Goal: Answer question/provide support: Share knowledge or assist other users

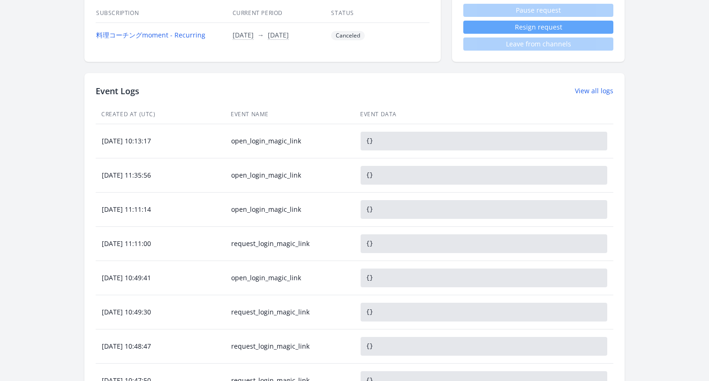
scroll to position [403, 0]
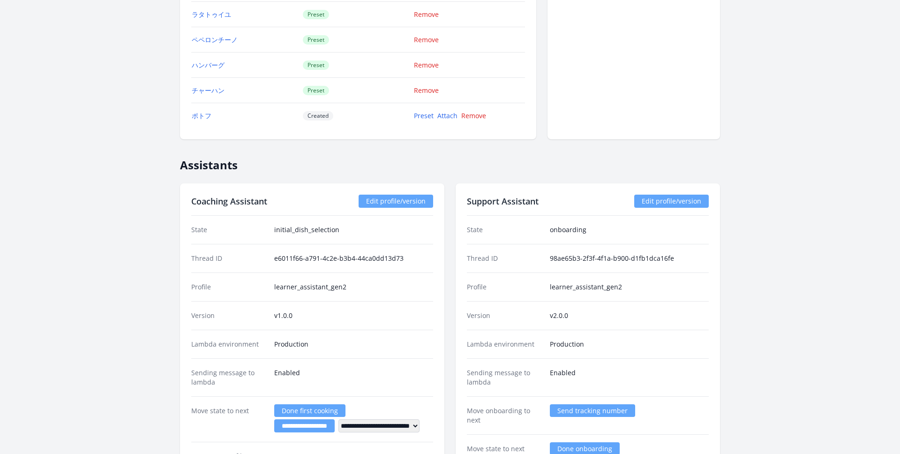
scroll to position [1642, 0]
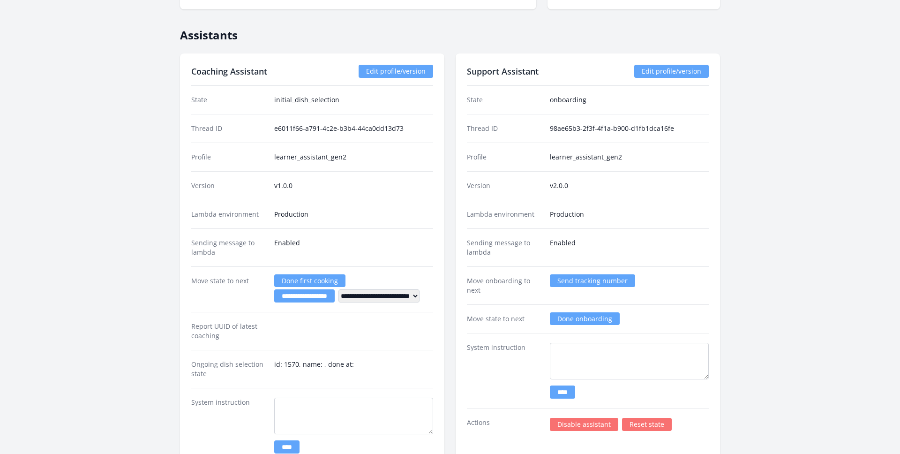
click at [390, 69] on link "Edit profile/version" at bounding box center [396, 71] width 75 height 13
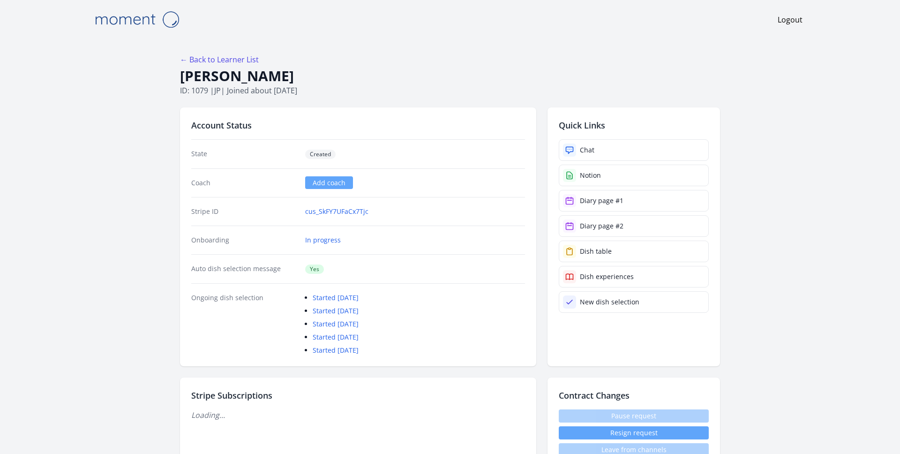
scroll to position [1642, 0]
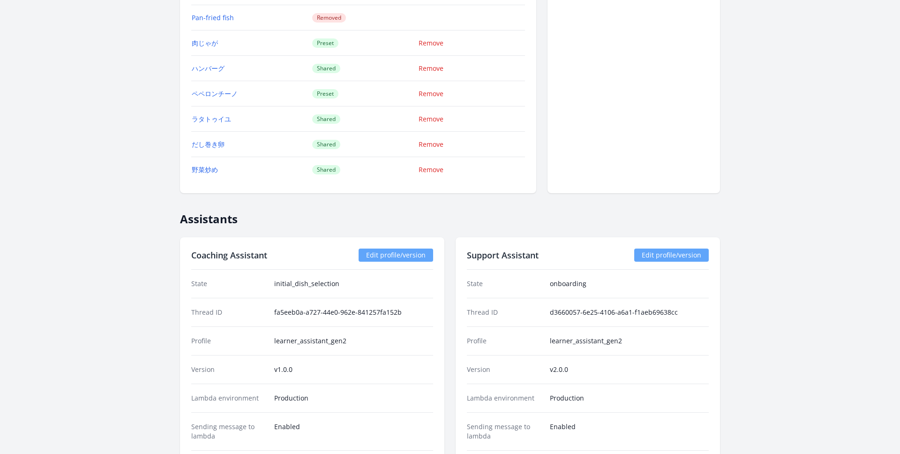
scroll to position [1416, 0]
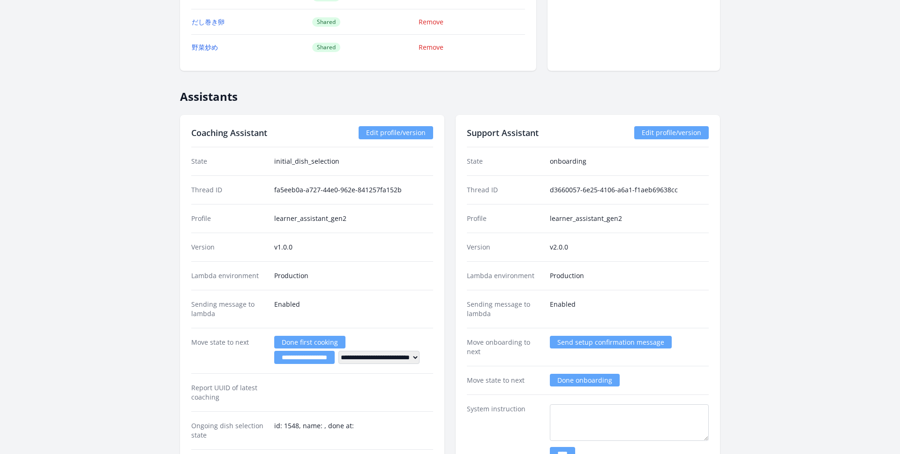
click at [398, 130] on link "Edit profile/version" at bounding box center [396, 132] width 75 height 13
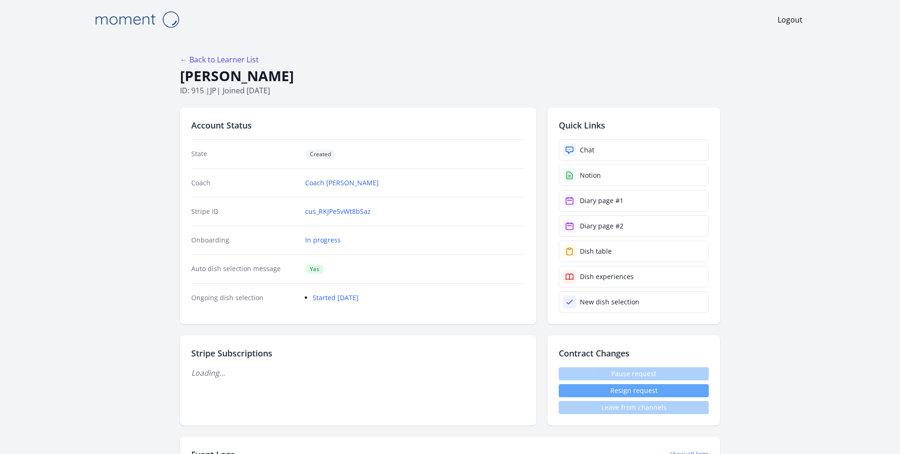
scroll to position [1416, 0]
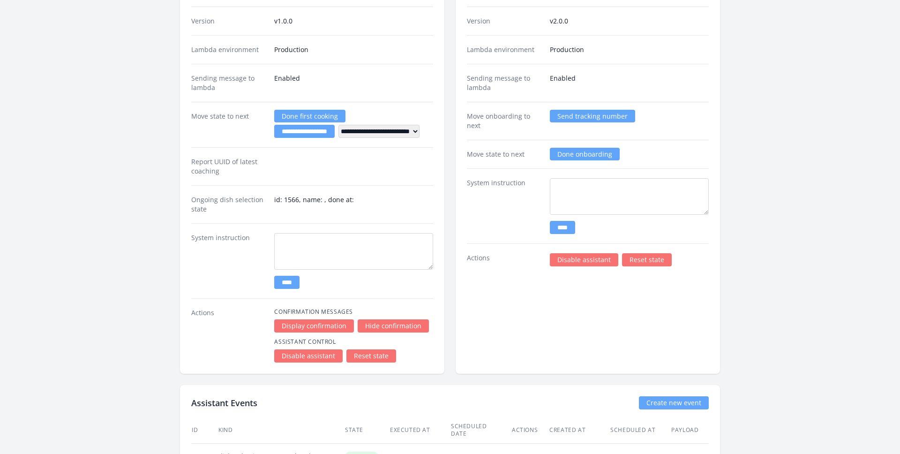
scroll to position [1598, 0]
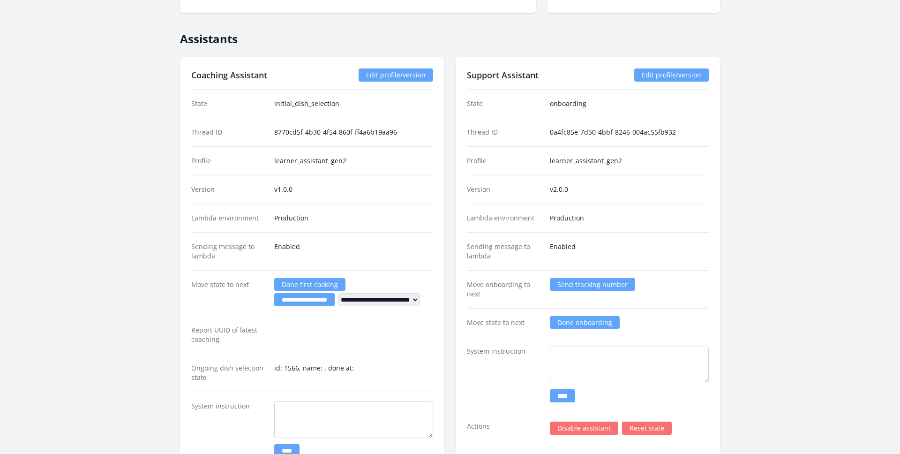
click at [395, 76] on link "Edit profile/version" at bounding box center [396, 74] width 75 height 13
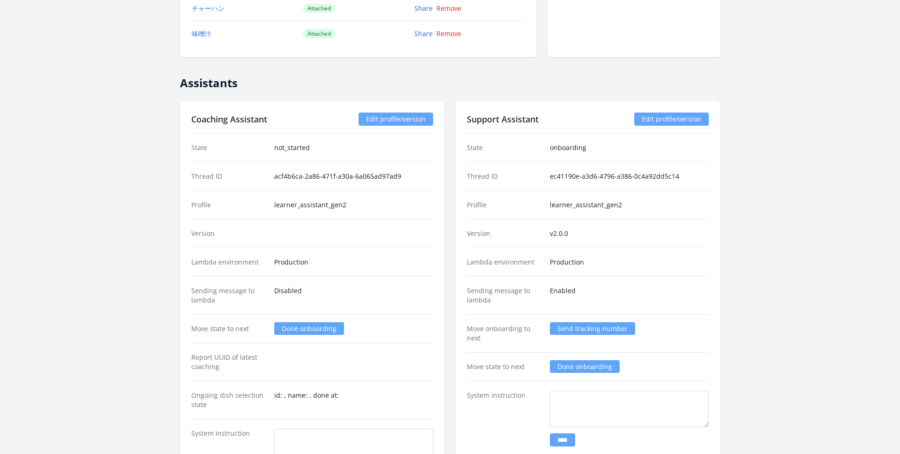
scroll to position [1336, 0]
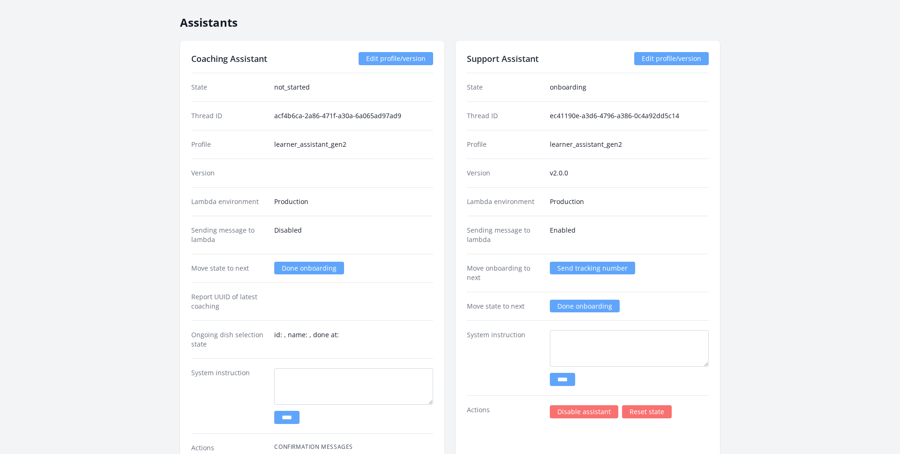
scroll to position [1405, 0]
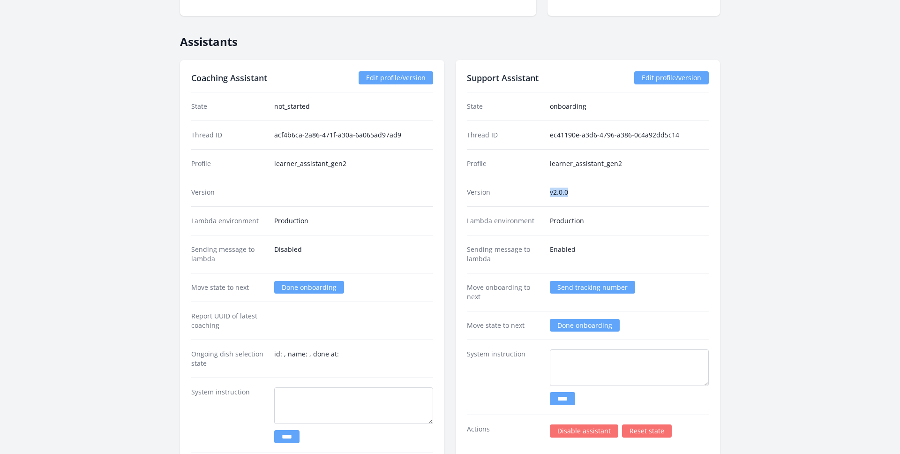
drag, startPoint x: 571, startPoint y: 191, endPoint x: 544, endPoint y: 191, distance: 26.7
click at [544, 191] on div "Version v2.0.0" at bounding box center [588, 192] width 242 height 29
copy div "v2.0.0"
click at [386, 76] on link "Edit profile/version" at bounding box center [396, 77] width 75 height 13
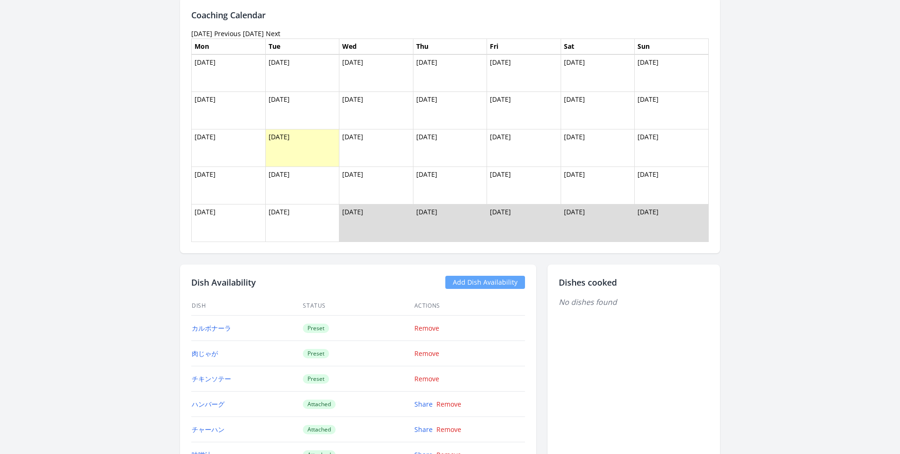
scroll to position [888, 0]
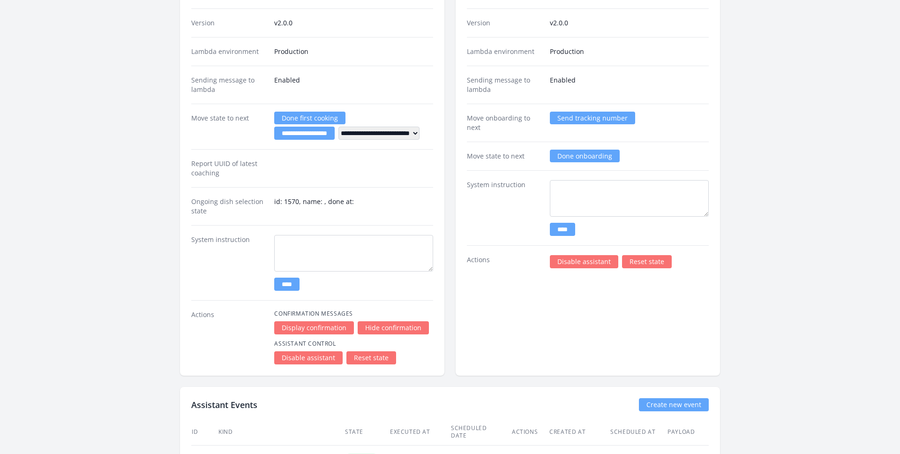
scroll to position [1840, 0]
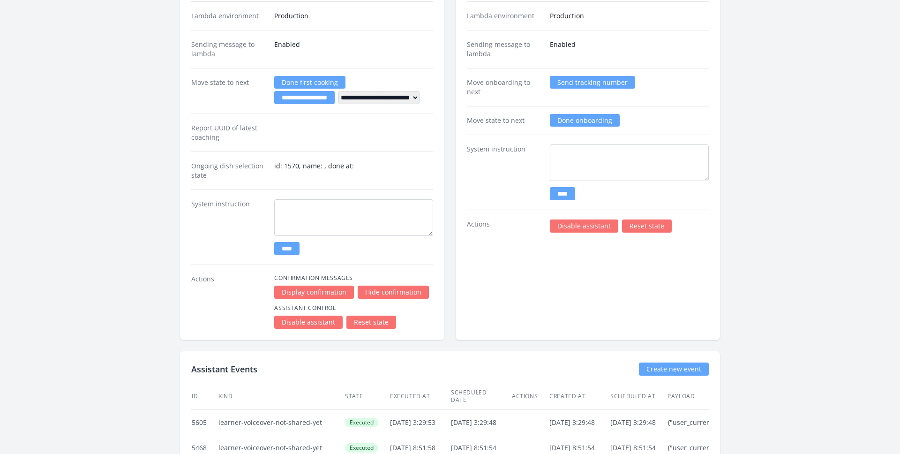
click at [372, 318] on link "Reset state" at bounding box center [372, 322] width 50 height 13
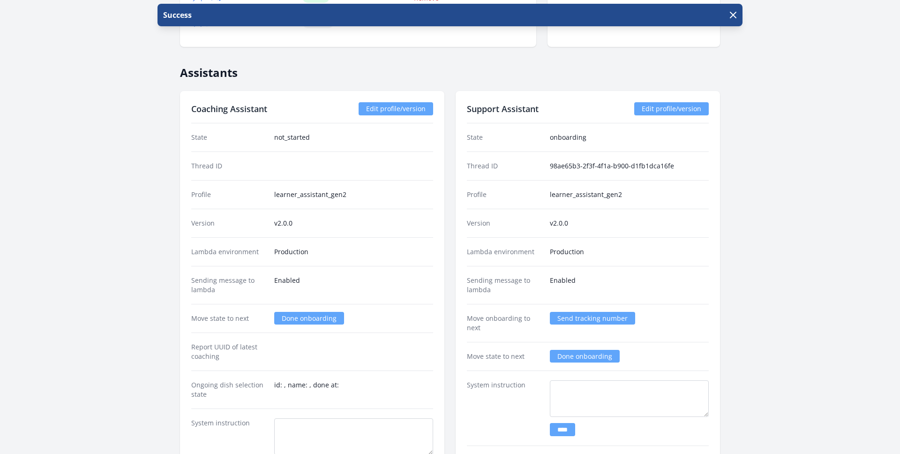
scroll to position [1591, 0]
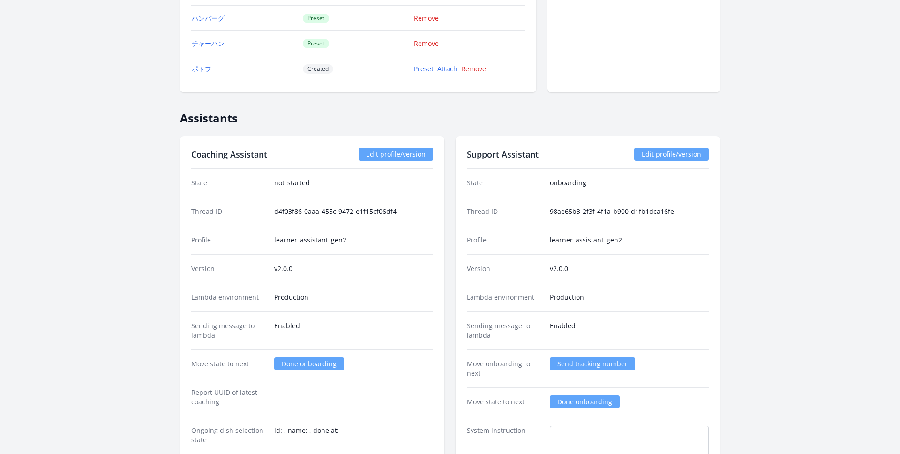
scroll to position [1567, 0]
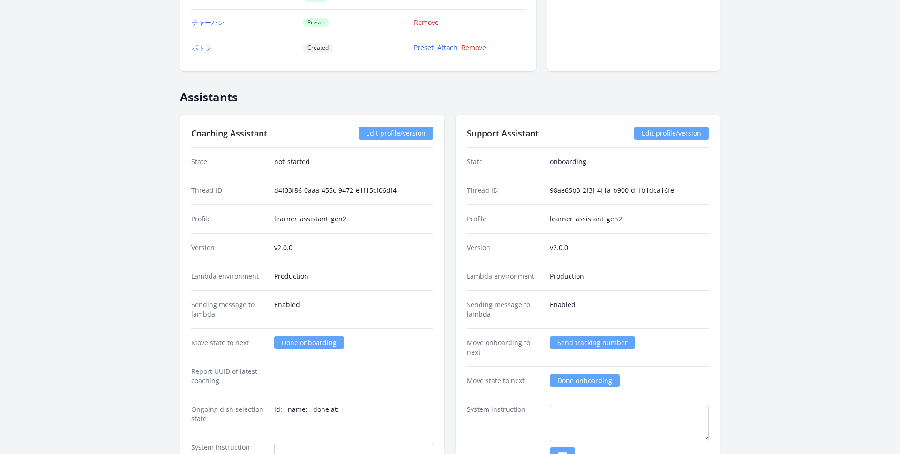
click at [299, 344] on link "Done onboarding" at bounding box center [309, 342] width 70 height 13
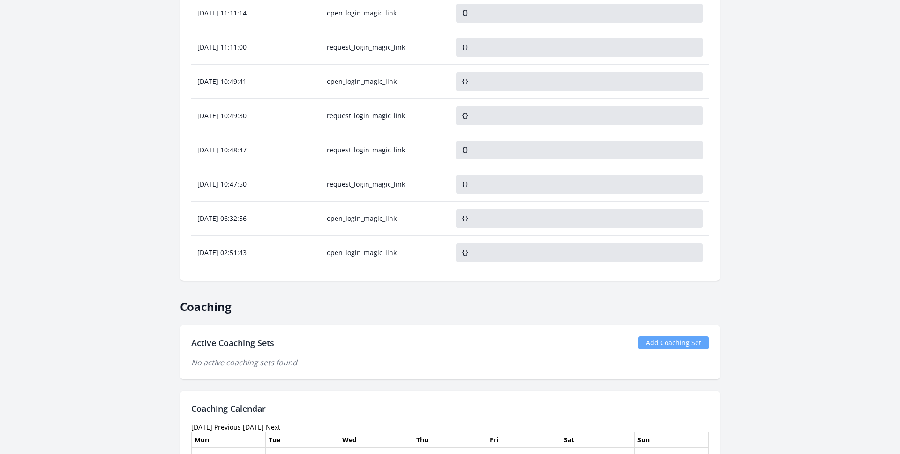
scroll to position [359, 0]
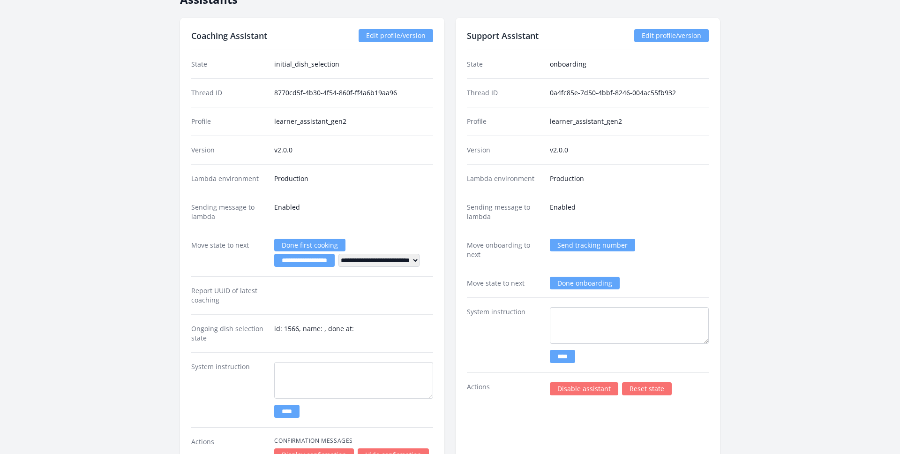
scroll to position [1709, 0]
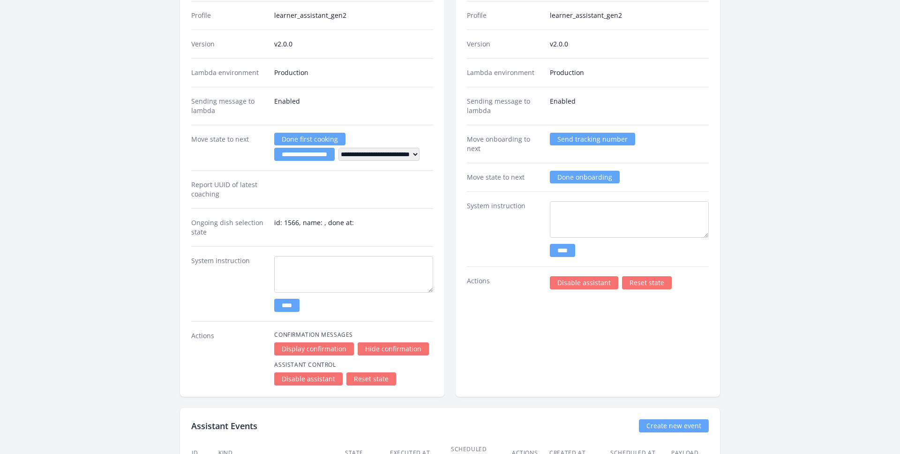
scroll to position [1781, 0]
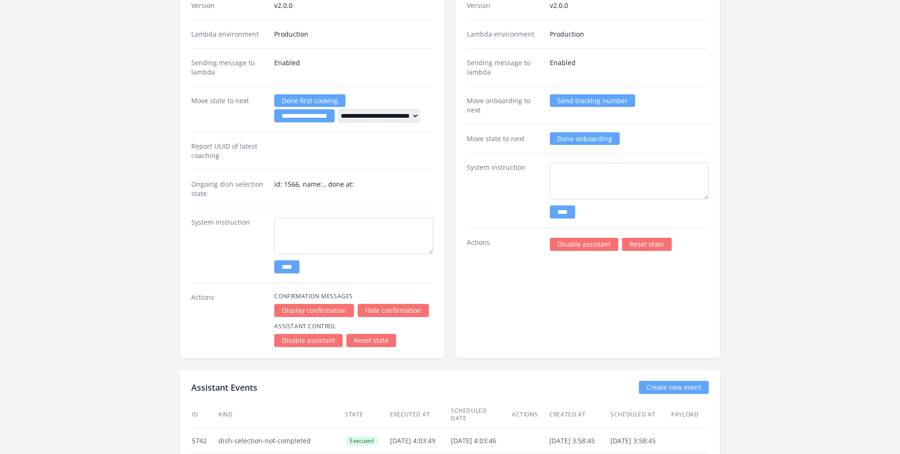
click at [375, 341] on link "Reset state" at bounding box center [372, 340] width 50 height 13
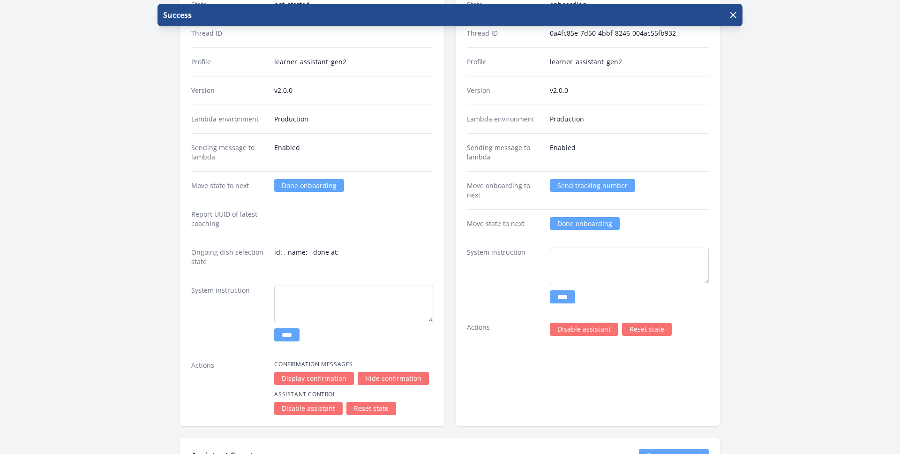
scroll to position [1710, 0]
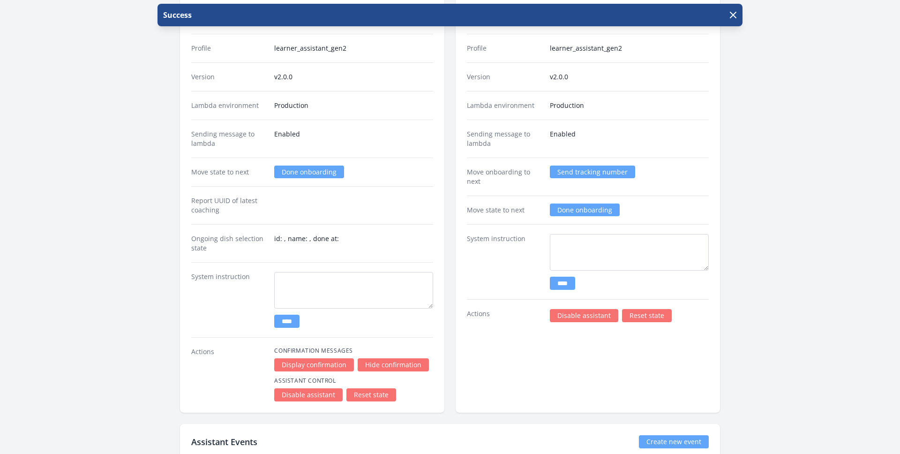
click at [324, 134] on dd "Enabled" at bounding box center [353, 138] width 159 height 19
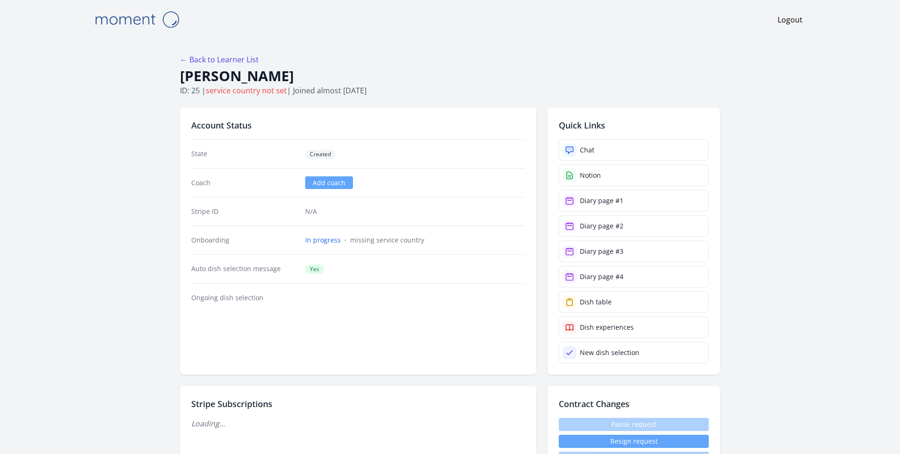
scroll to position [1710, 0]
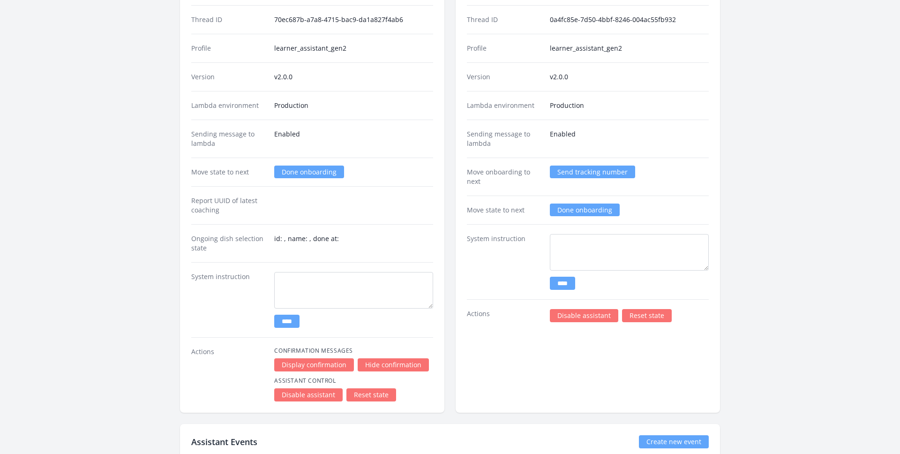
click at [650, 318] on link "Reset state" at bounding box center [647, 315] width 50 height 13
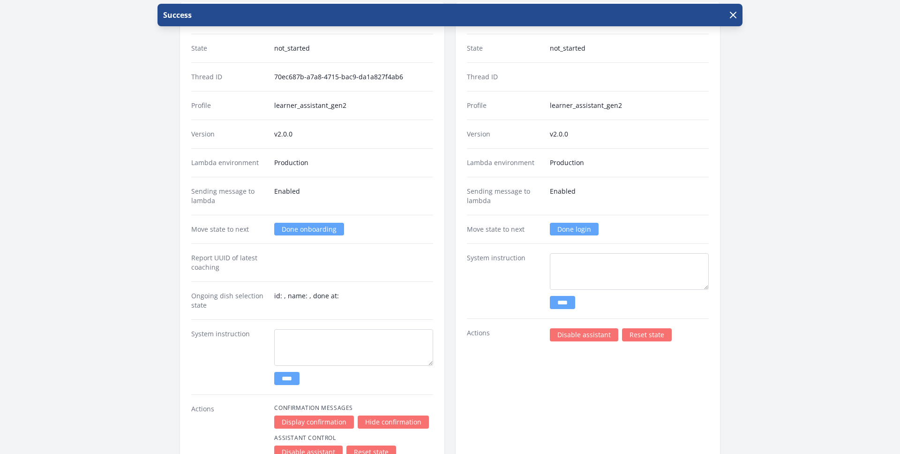
scroll to position [1632, 0]
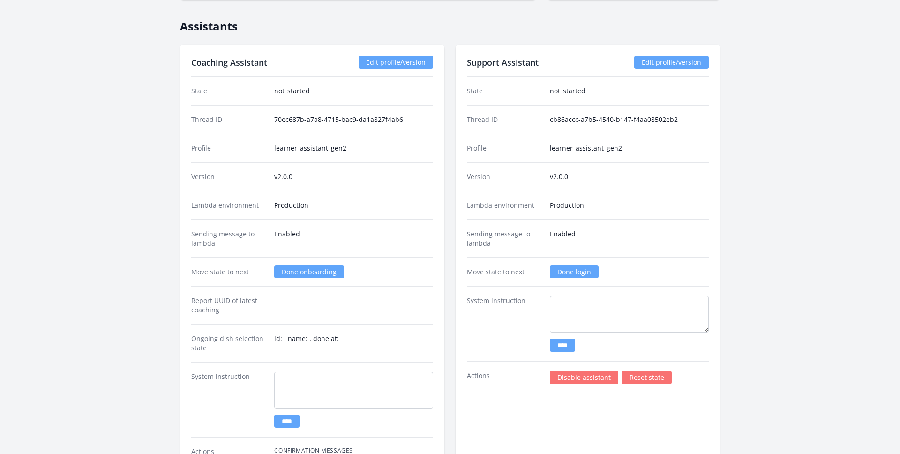
scroll to position [1608, 0]
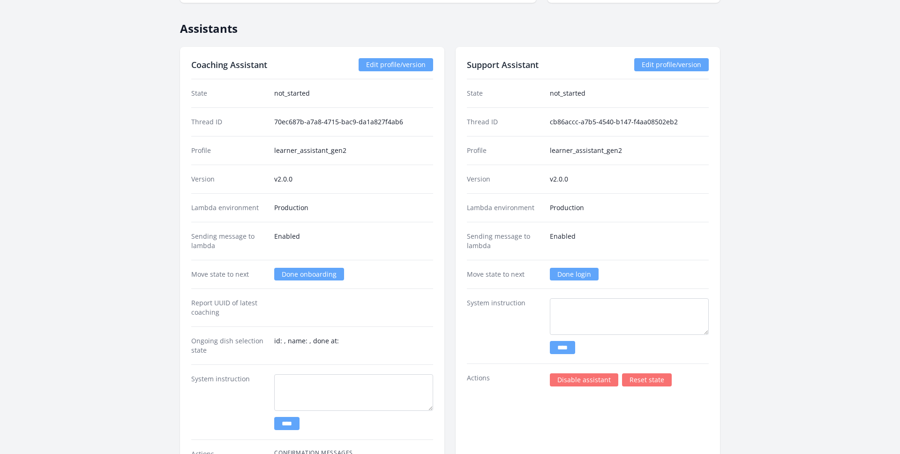
click at [584, 272] on link "Done login" at bounding box center [574, 274] width 49 height 13
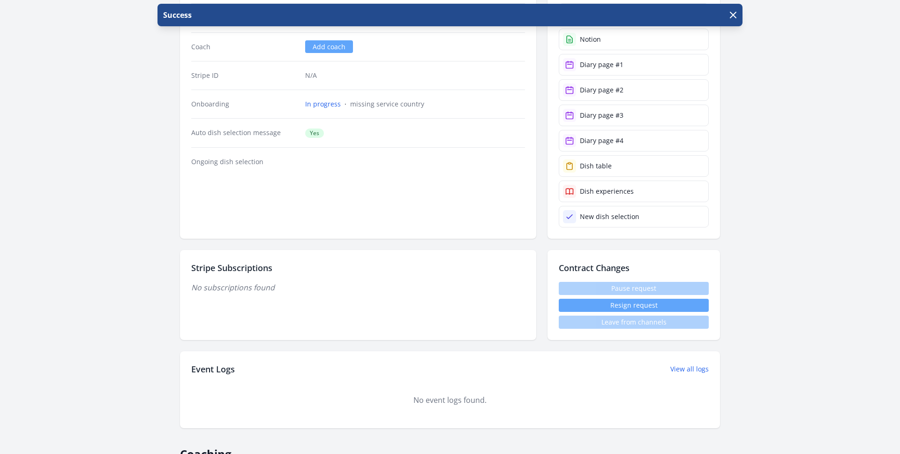
scroll to position [240, 0]
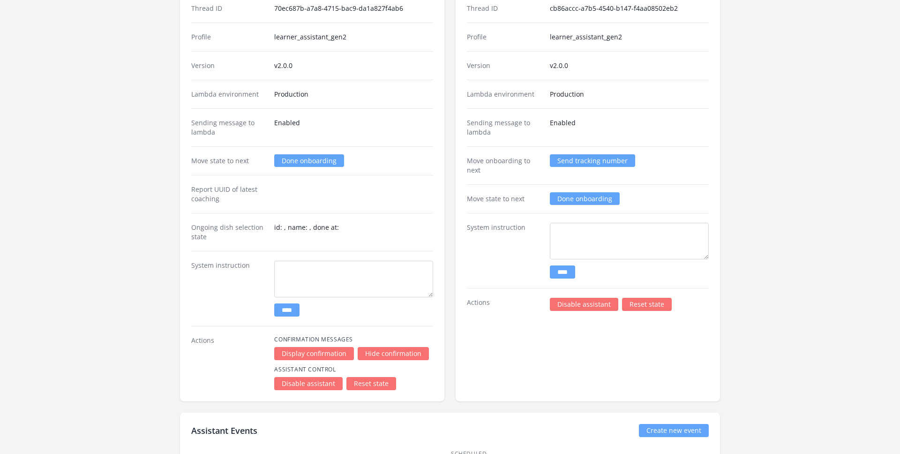
scroll to position [1720, 0]
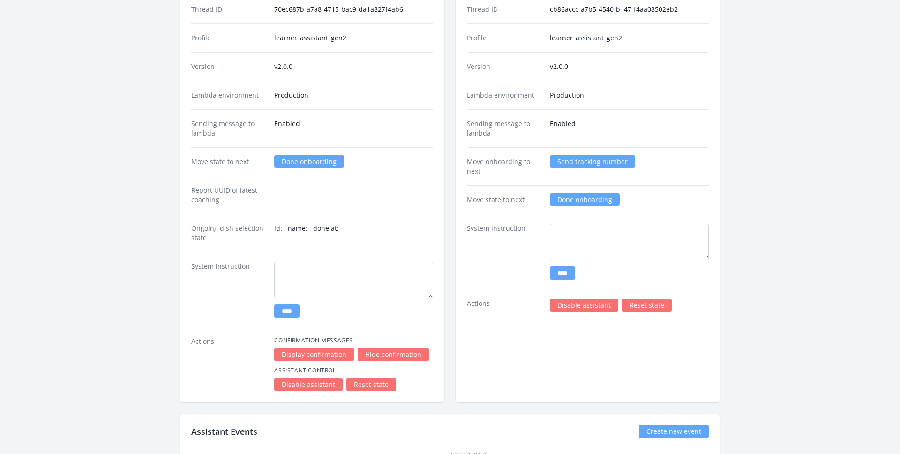
click at [295, 163] on link "Done onboarding" at bounding box center [309, 161] width 70 height 13
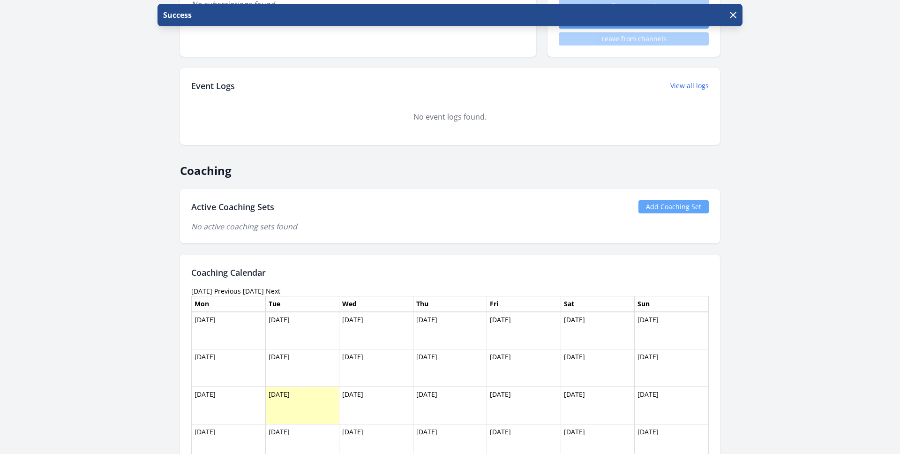
scroll to position [427, 0]
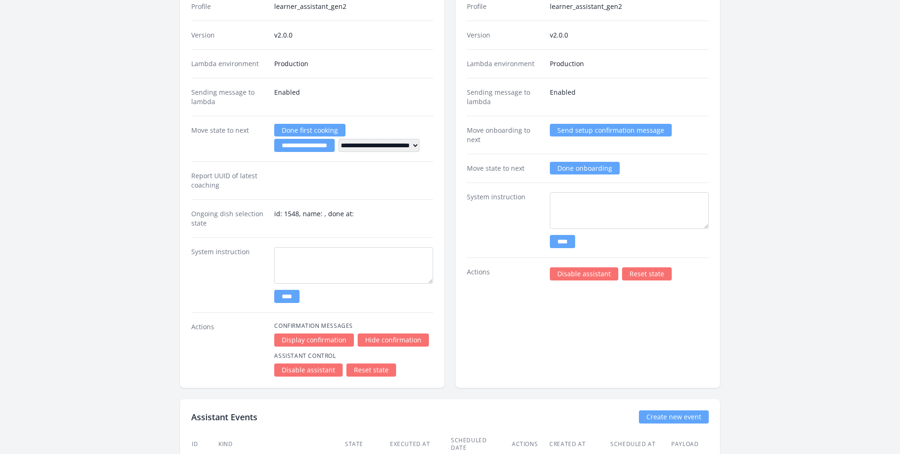
scroll to position [1631, 0]
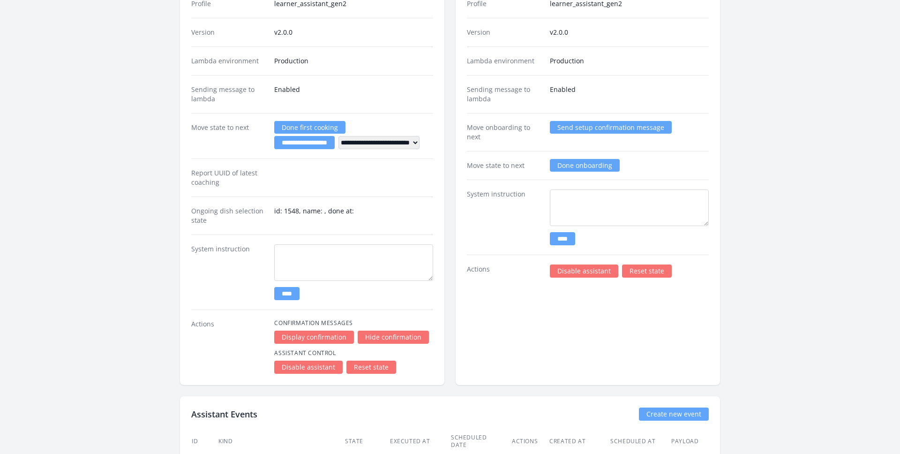
click at [643, 272] on link "Reset state" at bounding box center [647, 270] width 50 height 13
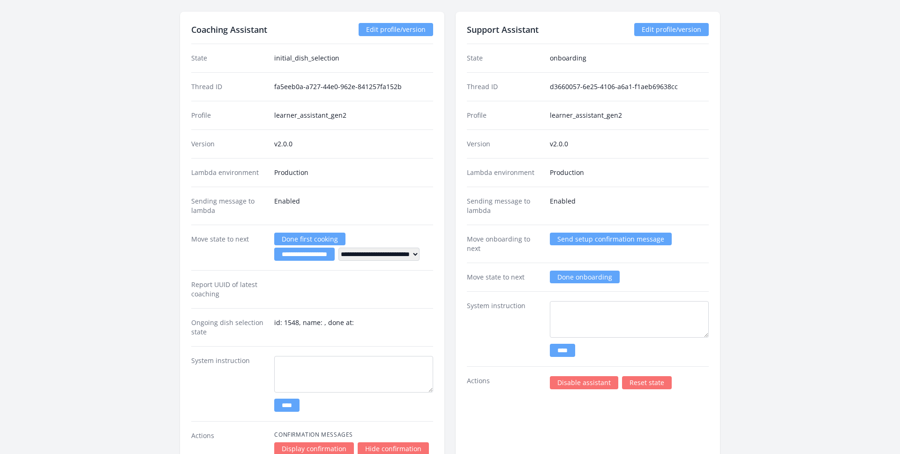
scroll to position [1563, 0]
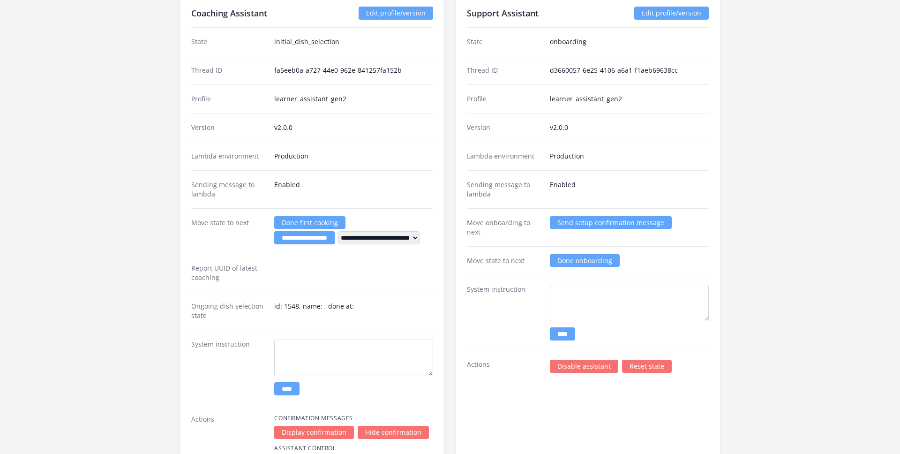
scroll to position [1516, 0]
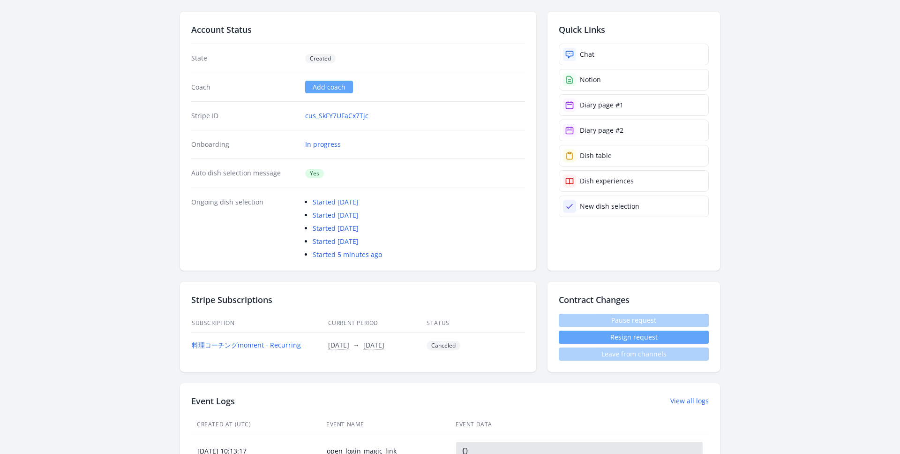
scroll to position [96, 0]
click at [626, 51] on link "Chat" at bounding box center [634, 54] width 150 height 22
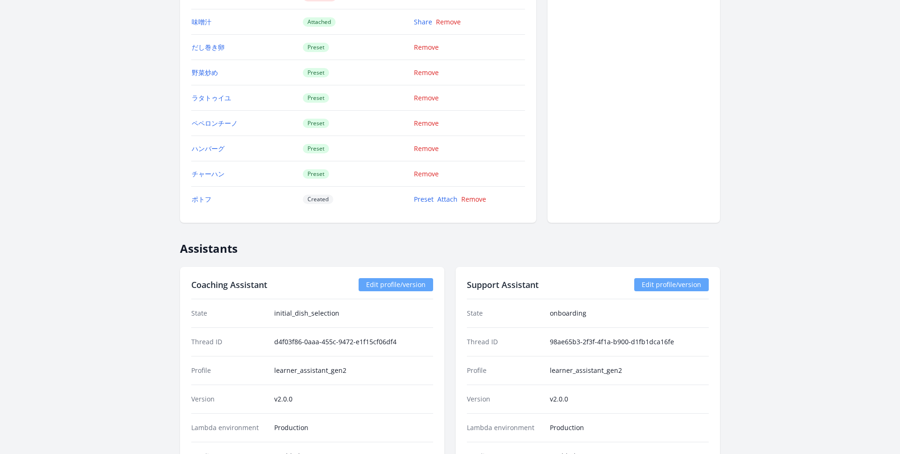
scroll to position [1465, 0]
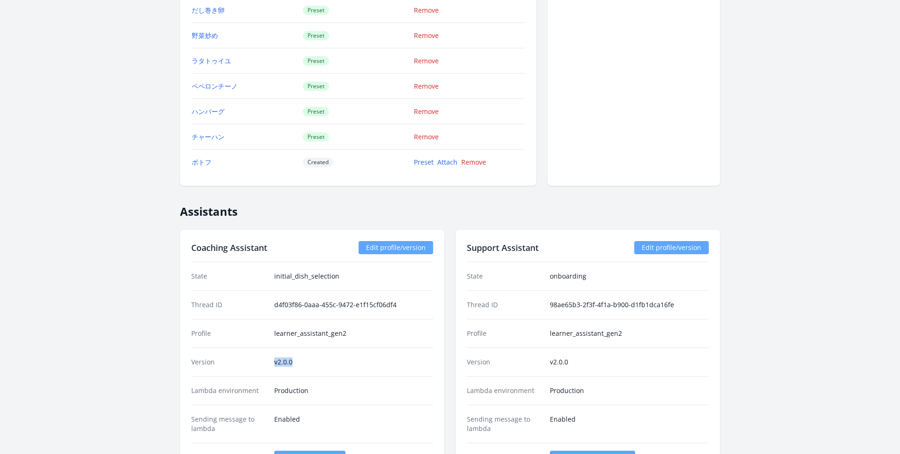
drag, startPoint x: 273, startPoint y: 362, endPoint x: 318, endPoint y: 362, distance: 44.5
click at [319, 362] on div "Version v2.0.0" at bounding box center [312, 361] width 242 height 29
copy dd "v2.0.0"
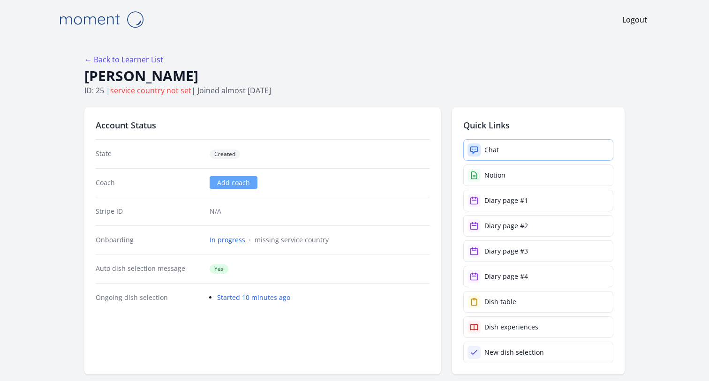
click at [510, 150] on link "Chat" at bounding box center [538, 150] width 150 height 22
click at [520, 149] on link "Chat" at bounding box center [538, 150] width 150 height 22
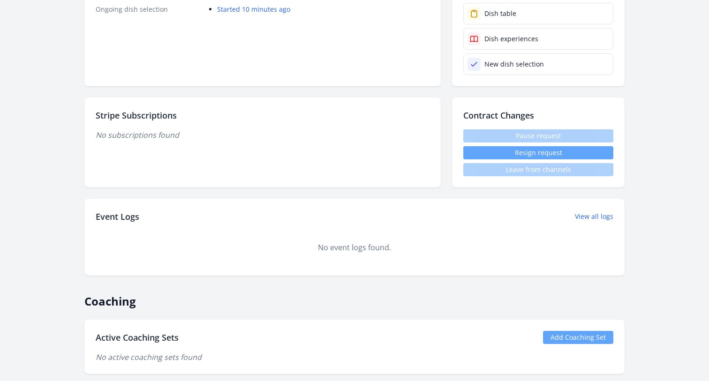
scroll to position [421, 0]
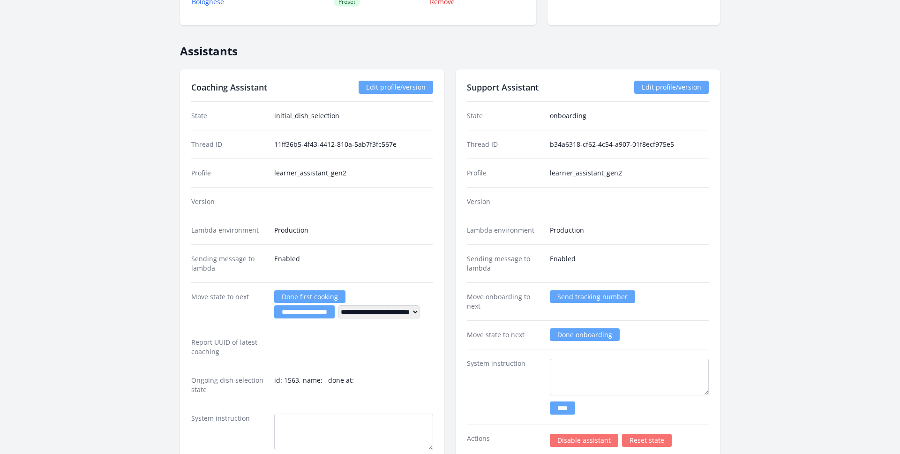
scroll to position [1251, 0]
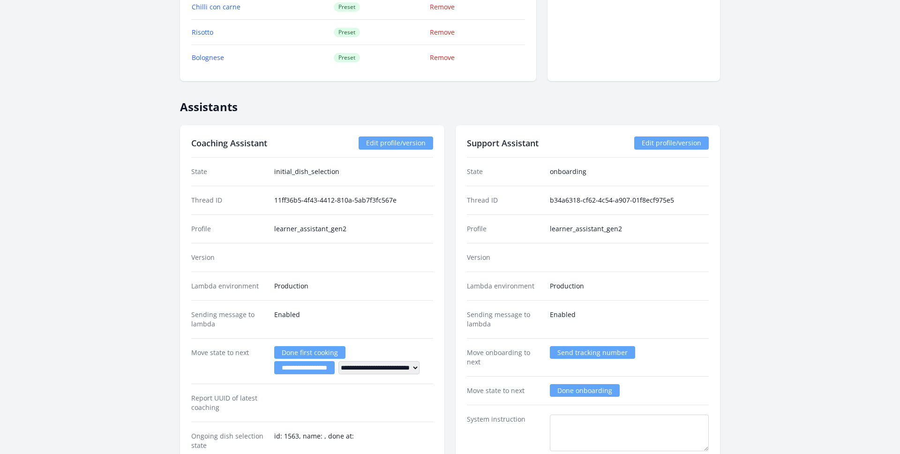
click at [388, 143] on link "Edit profile/version" at bounding box center [396, 142] width 75 height 13
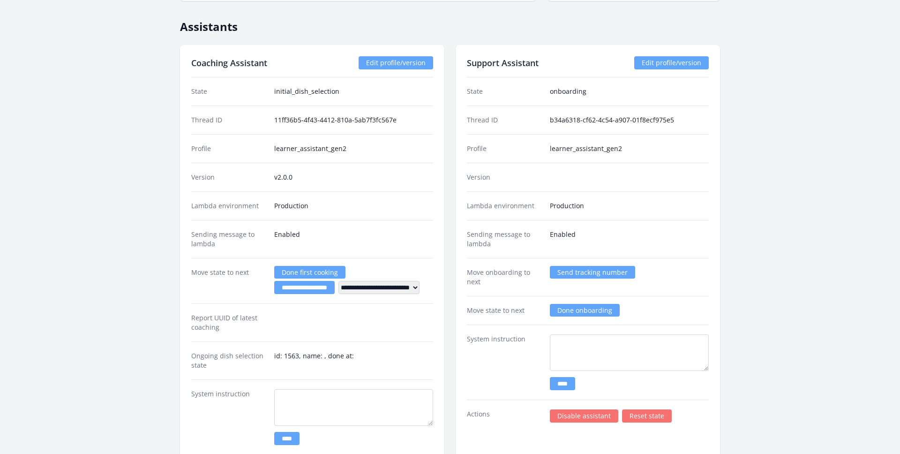
scroll to position [1298, 0]
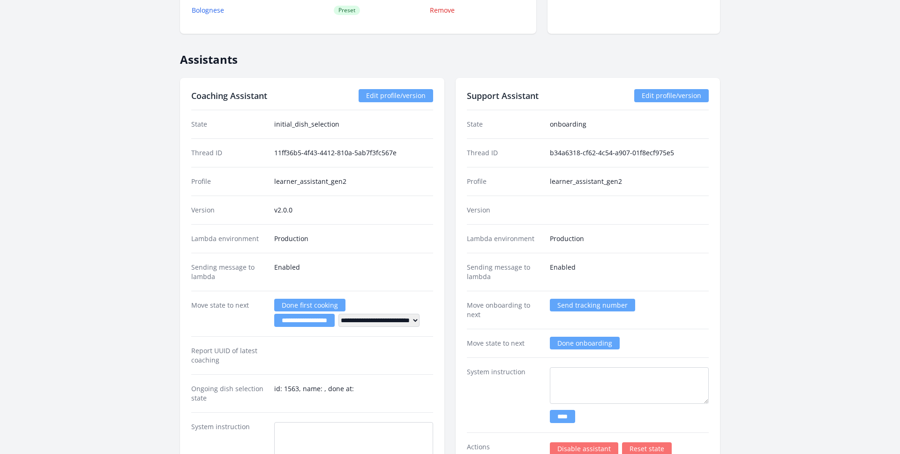
click at [666, 91] on link "Edit profile/version" at bounding box center [671, 95] width 75 height 13
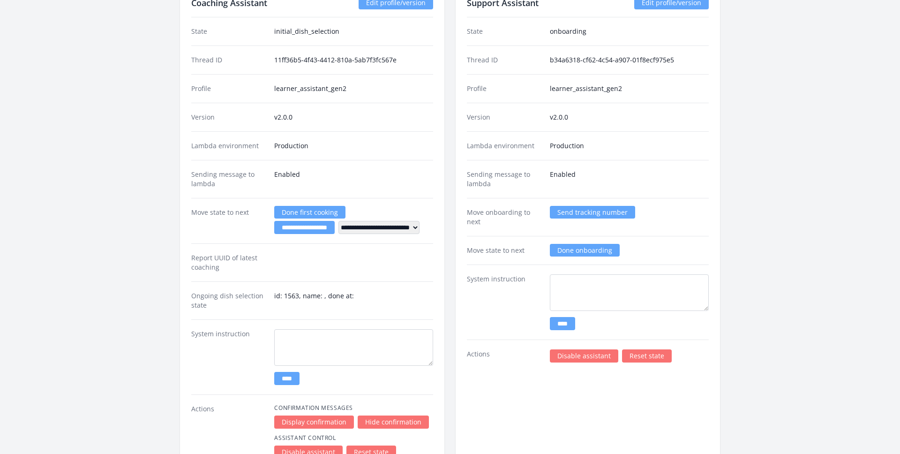
scroll to position [1571, 0]
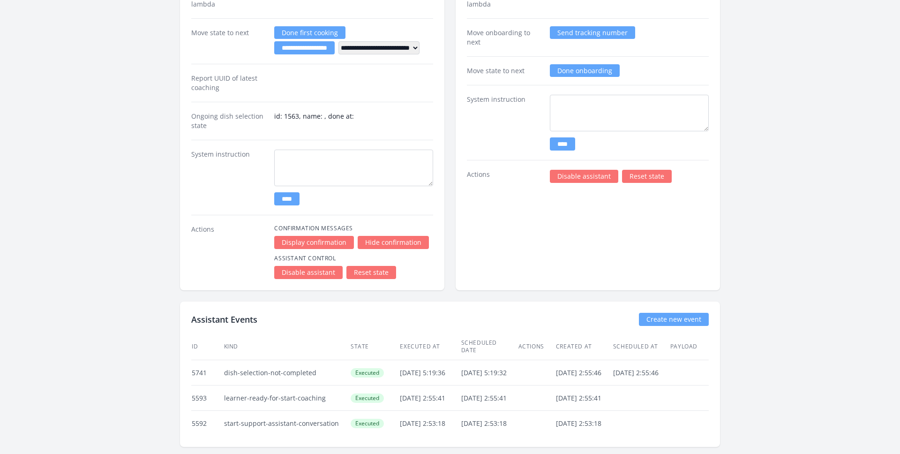
click at [365, 270] on link "Reset state" at bounding box center [372, 272] width 50 height 13
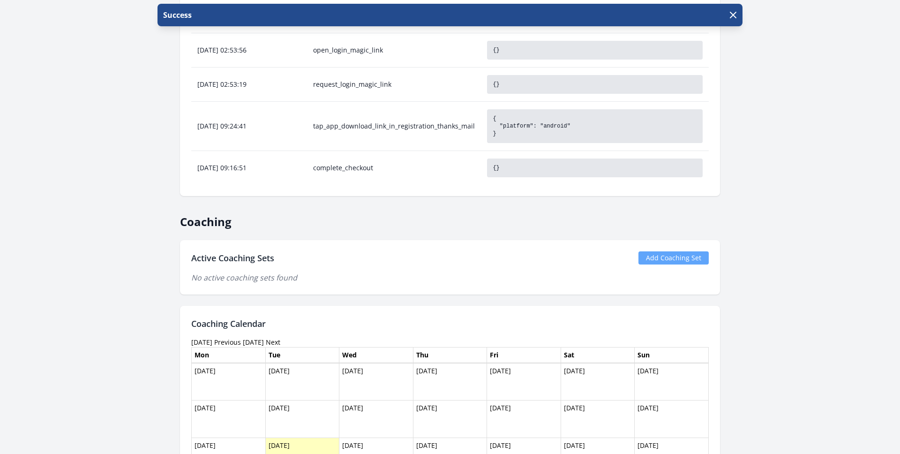
scroll to position [560, 0]
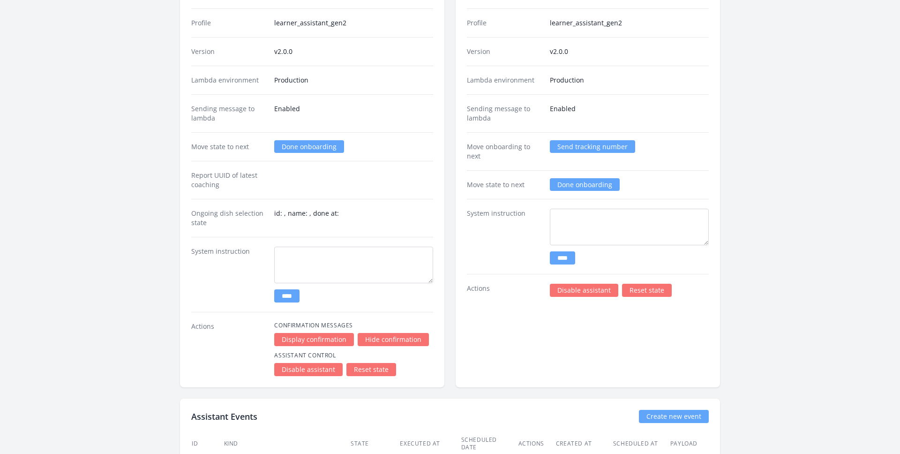
scroll to position [1478, 0]
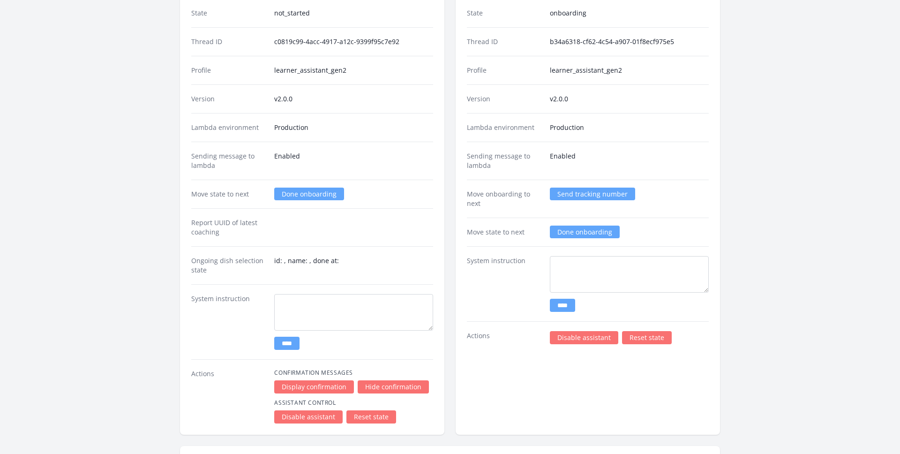
click at [290, 195] on link "Done onboarding" at bounding box center [309, 194] width 70 height 13
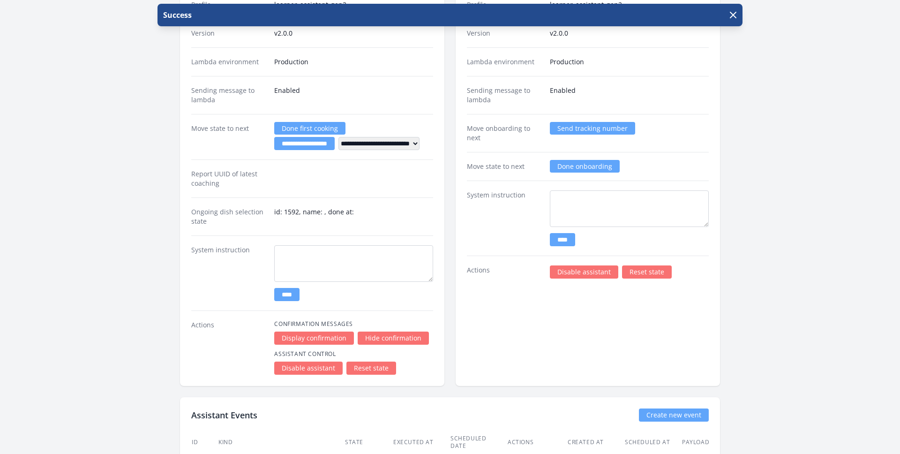
scroll to position [1554, 0]
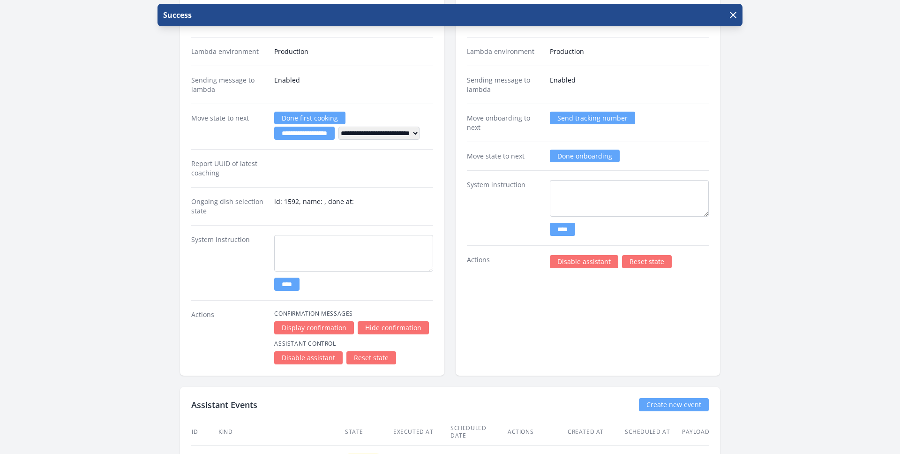
click at [649, 262] on link "Reset state" at bounding box center [647, 261] width 50 height 13
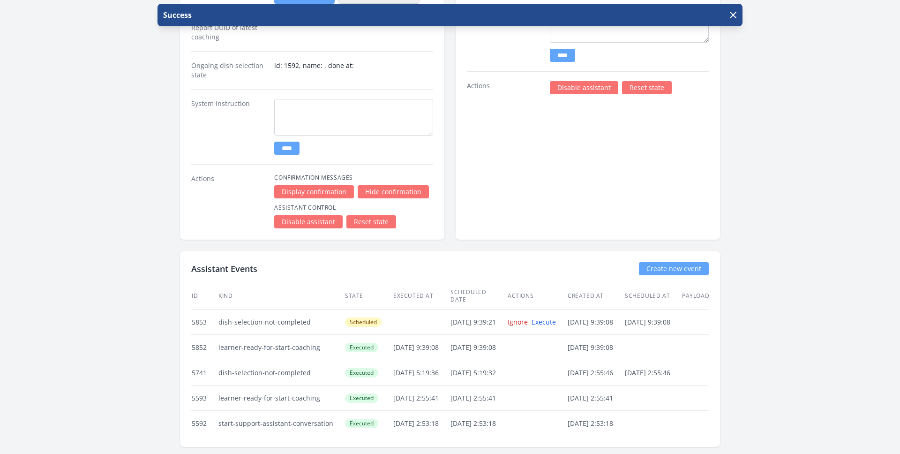
scroll to position [1388, 0]
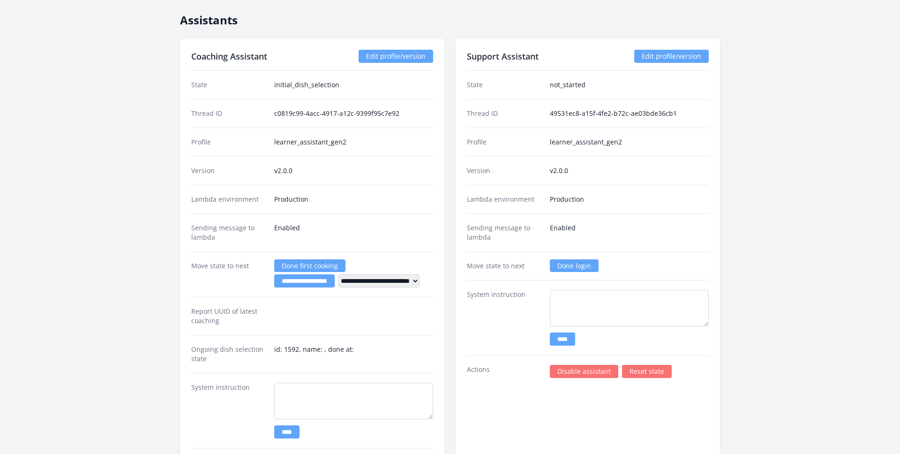
scroll to position [1405, 0]
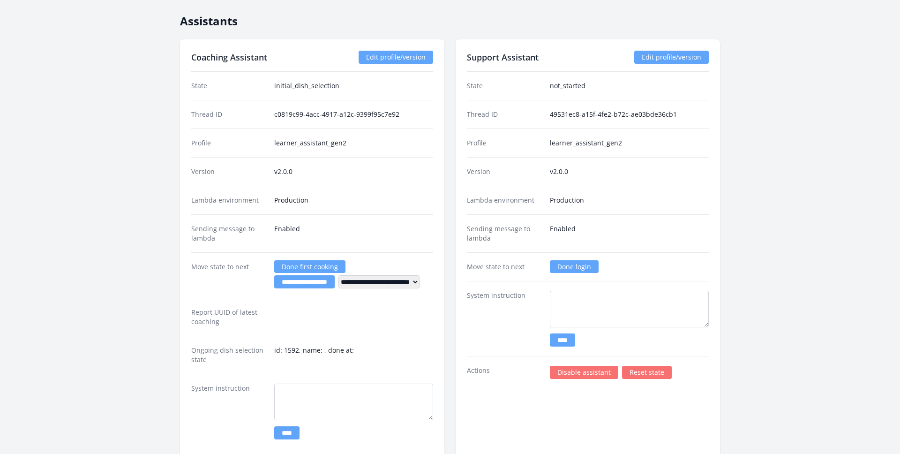
click at [579, 266] on link "Done login" at bounding box center [574, 266] width 49 height 13
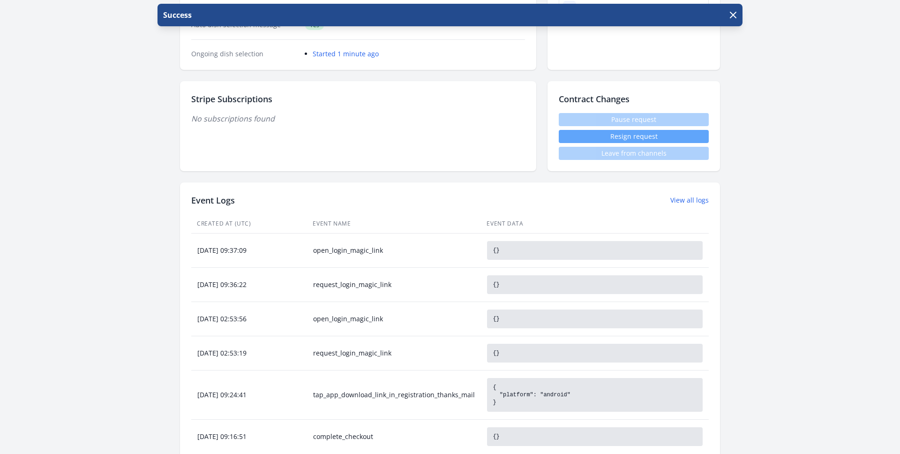
scroll to position [261, 0]
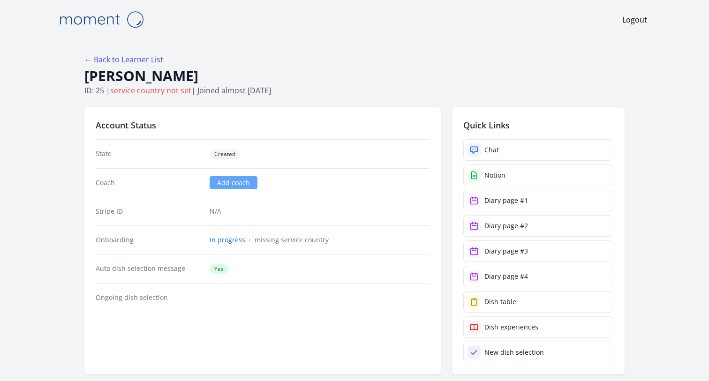
scroll to position [421, 0]
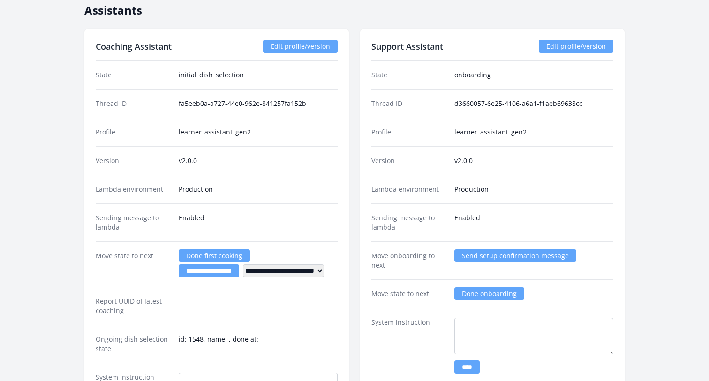
scroll to position [1451, 0]
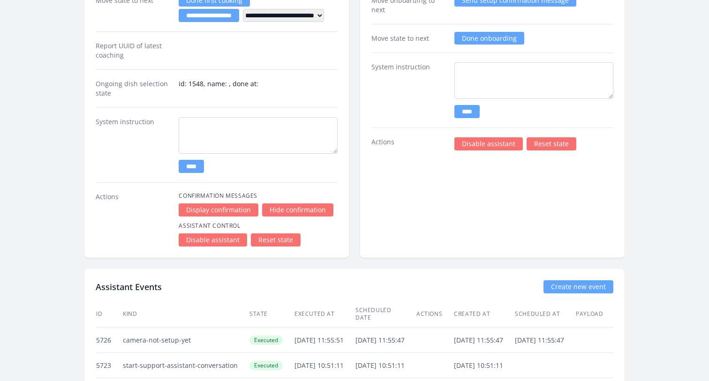
scroll to position [1743, 0]
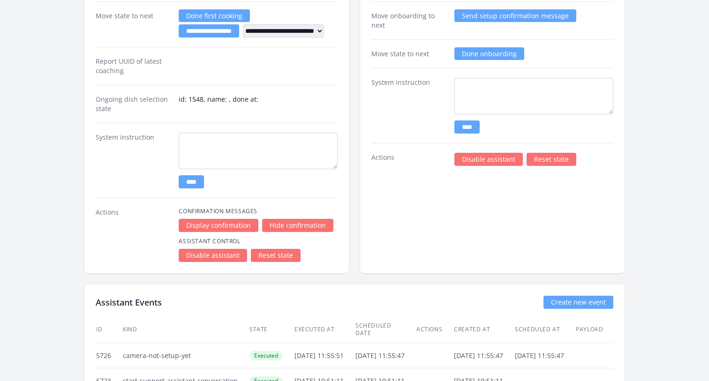
click at [268, 256] on link "Reset state" at bounding box center [276, 255] width 50 height 13
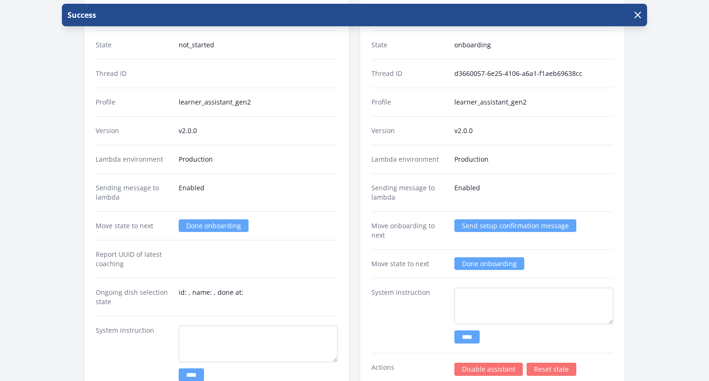
scroll to position [1533, 0]
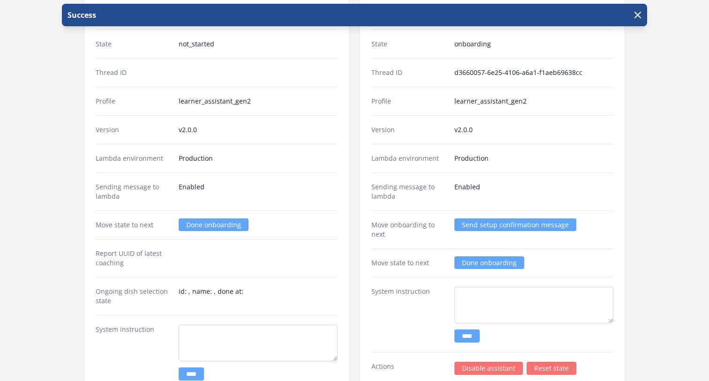
click at [204, 224] on link "Done onboarding" at bounding box center [214, 225] width 70 height 13
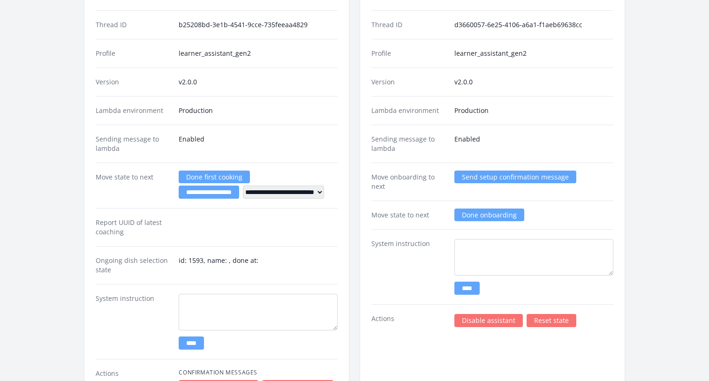
scroll to position [1590, 0]
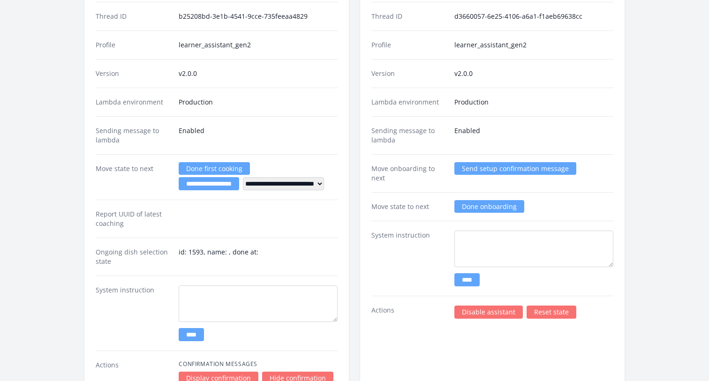
click at [558, 316] on link "Reset state" at bounding box center [552, 312] width 50 height 13
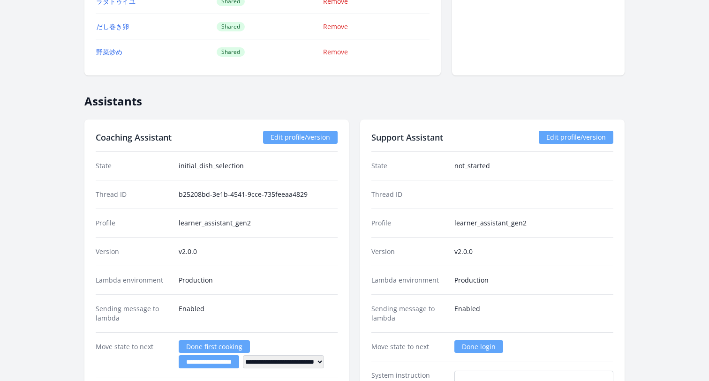
scroll to position [1668, 0]
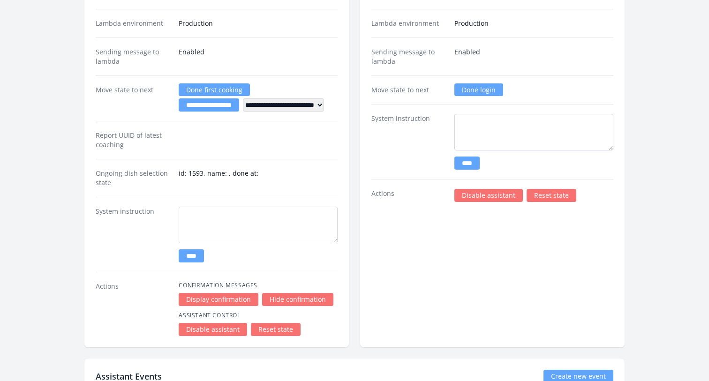
click at [474, 91] on link "Done login" at bounding box center [478, 89] width 49 height 13
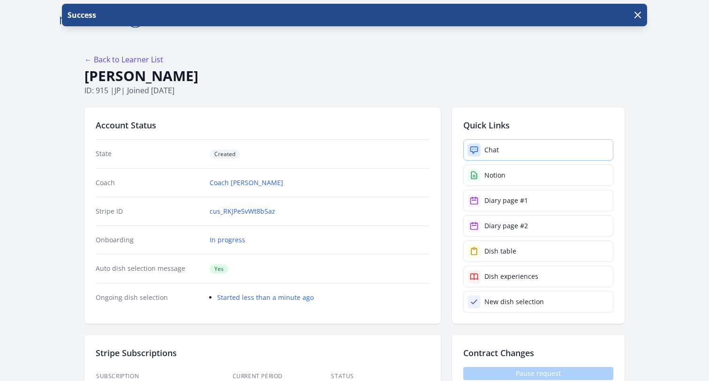
click at [500, 150] on link "Chat" at bounding box center [538, 150] width 150 height 22
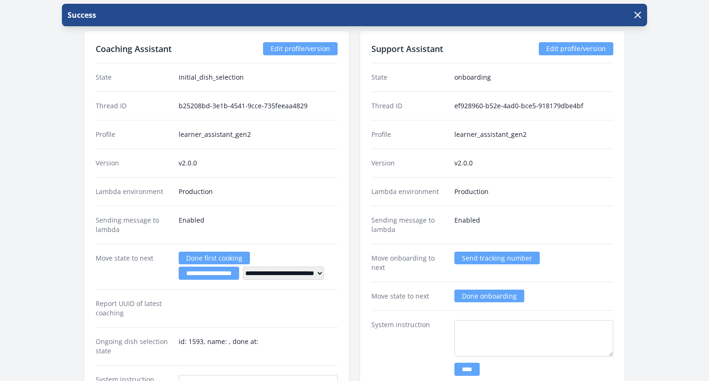
scroll to position [1476, 0]
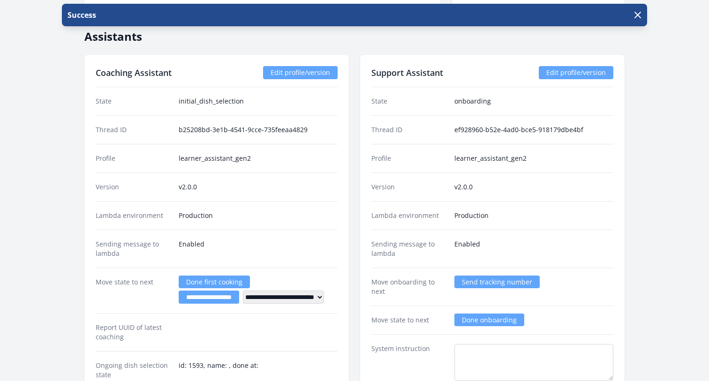
click at [467, 281] on link "Send tracking number" at bounding box center [496, 282] width 85 height 13
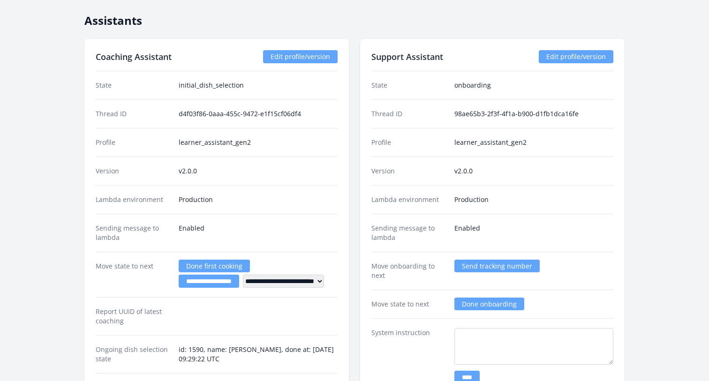
scroll to position [1677, 0]
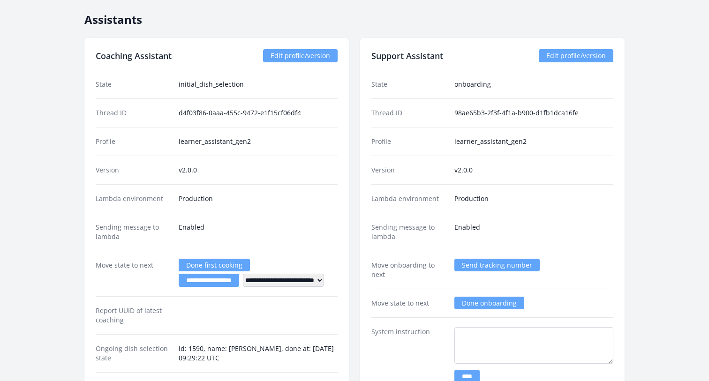
click at [484, 267] on link "Send tracking number" at bounding box center [496, 265] width 85 height 13
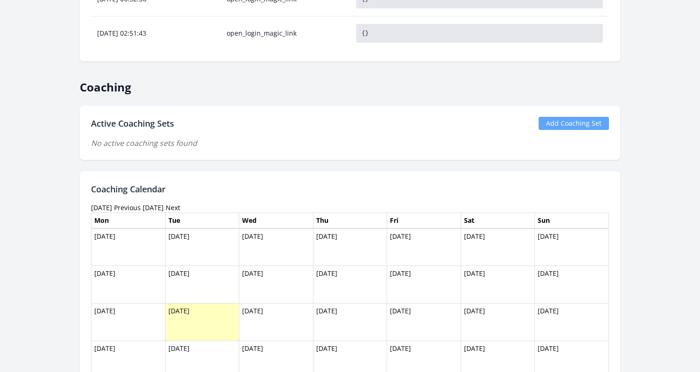
scroll to position [741, 0]
